Goal: Register for event/course

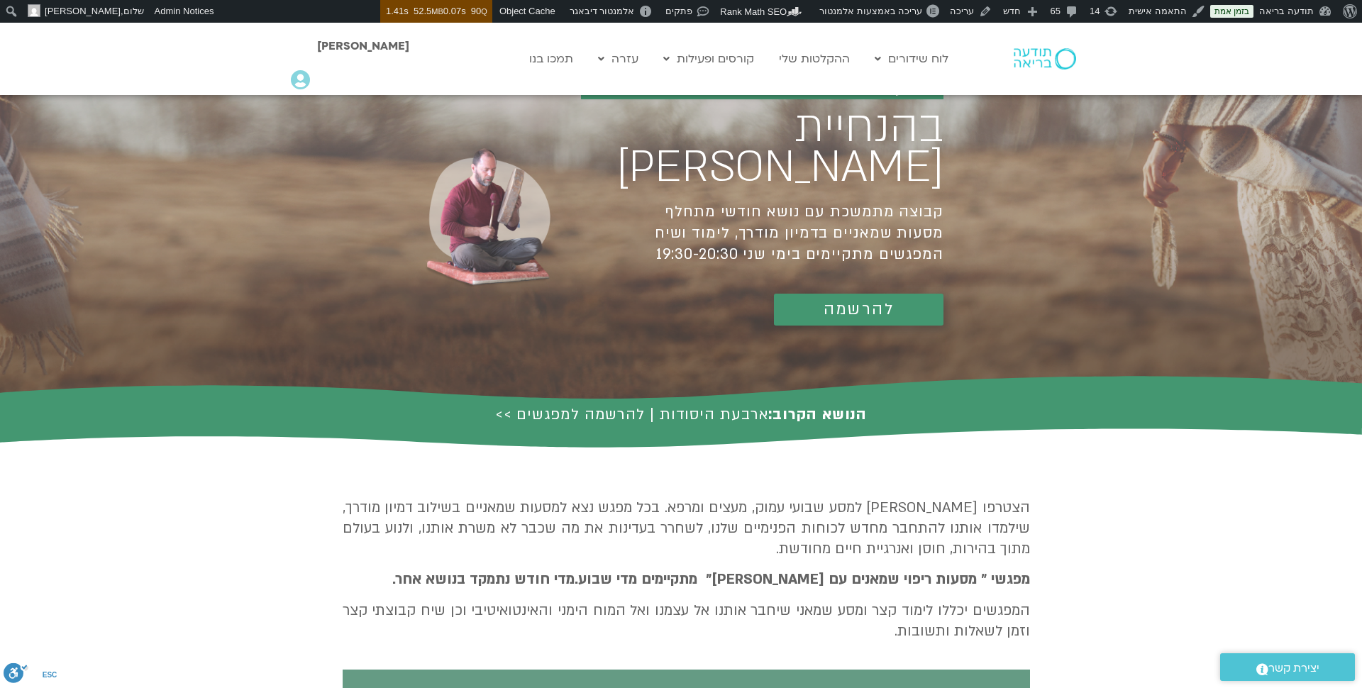
scroll to position [9, 0]
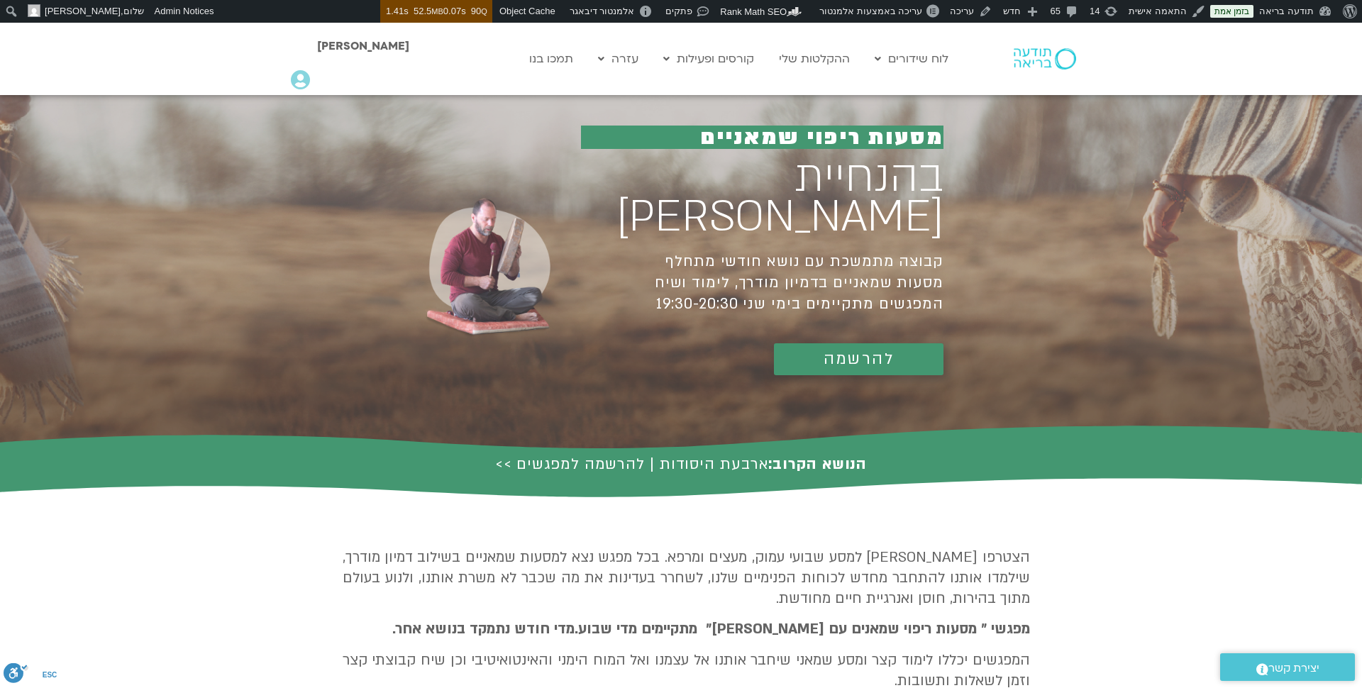
click at [910, 343] on link "להרשמה" at bounding box center [859, 359] width 170 height 32
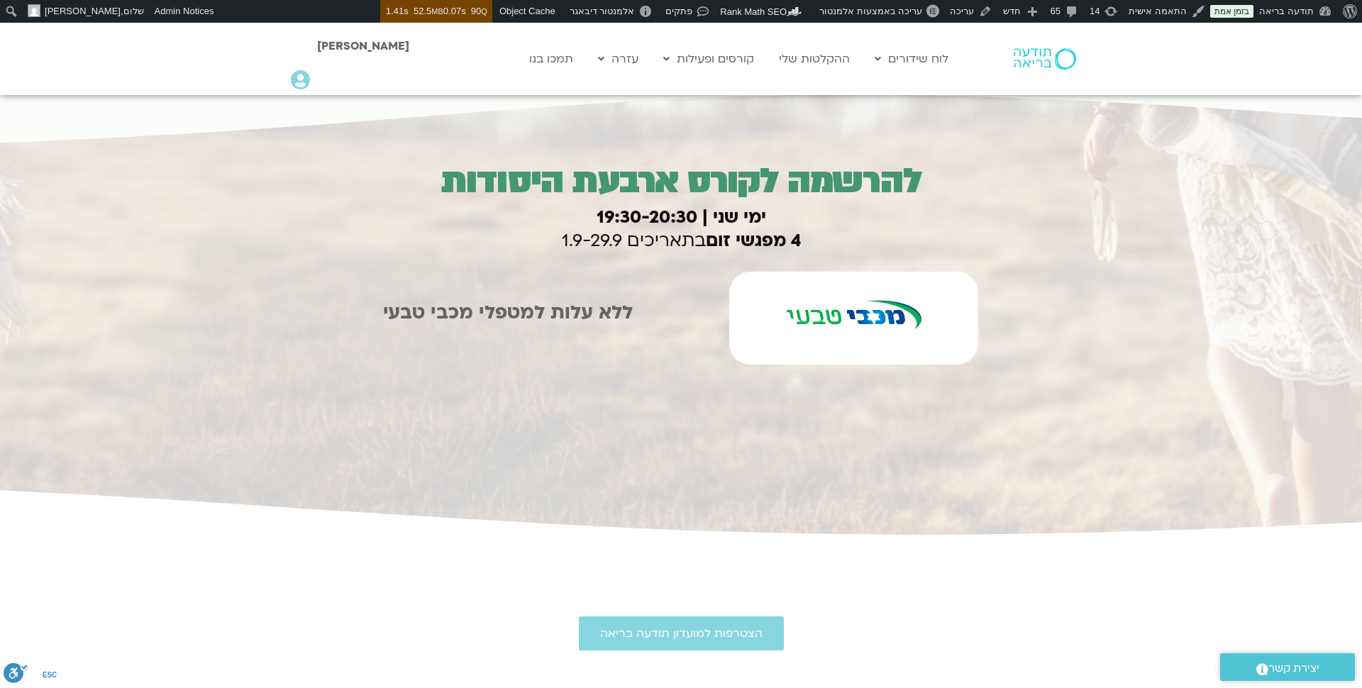
scroll to position [2034, 0]
